Goal: Navigation & Orientation: Find specific page/section

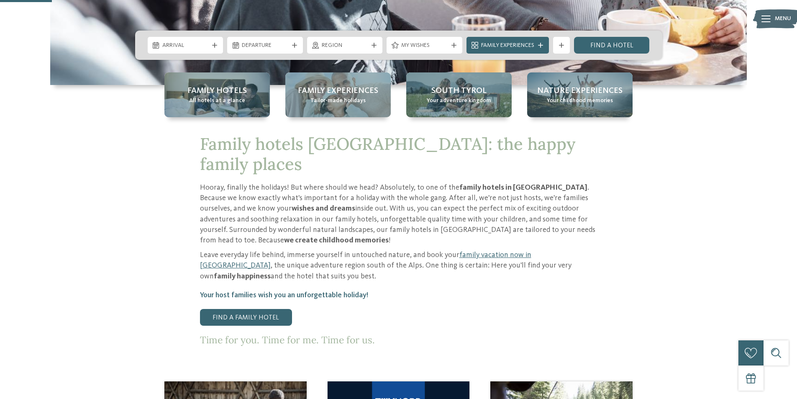
scroll to position [209, 0]
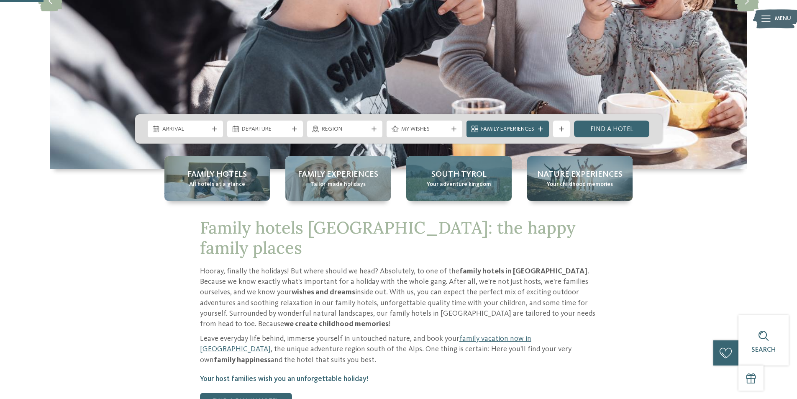
click at [432, 176] on font "South Tyrol" at bounding box center [458, 174] width 55 height 8
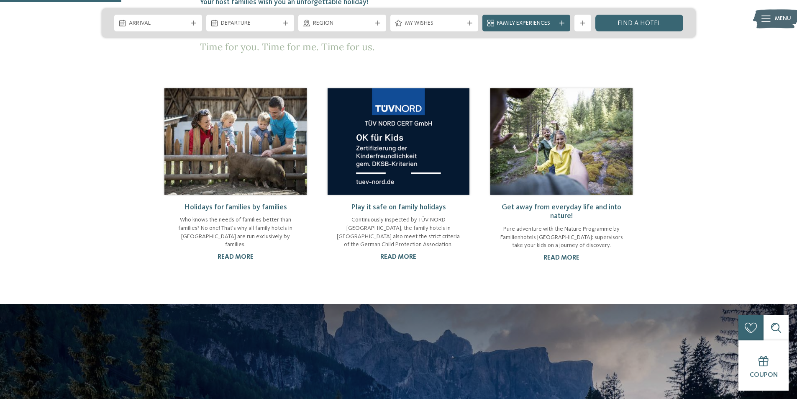
scroll to position [669, 0]
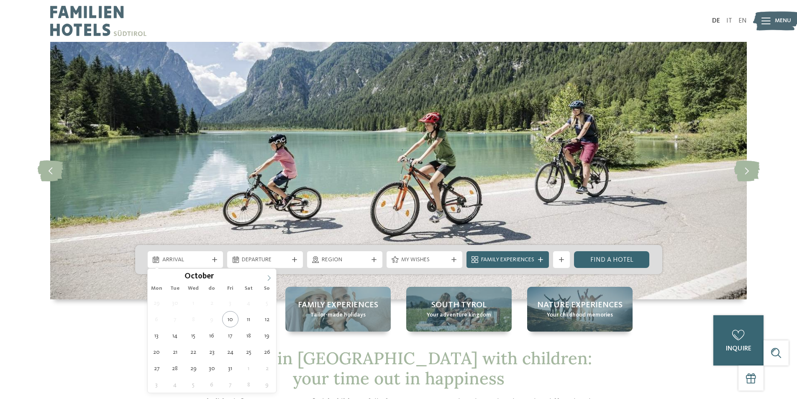
click at [266, 280] on icon at bounding box center [269, 278] width 6 height 6
